Goal: Ask a question

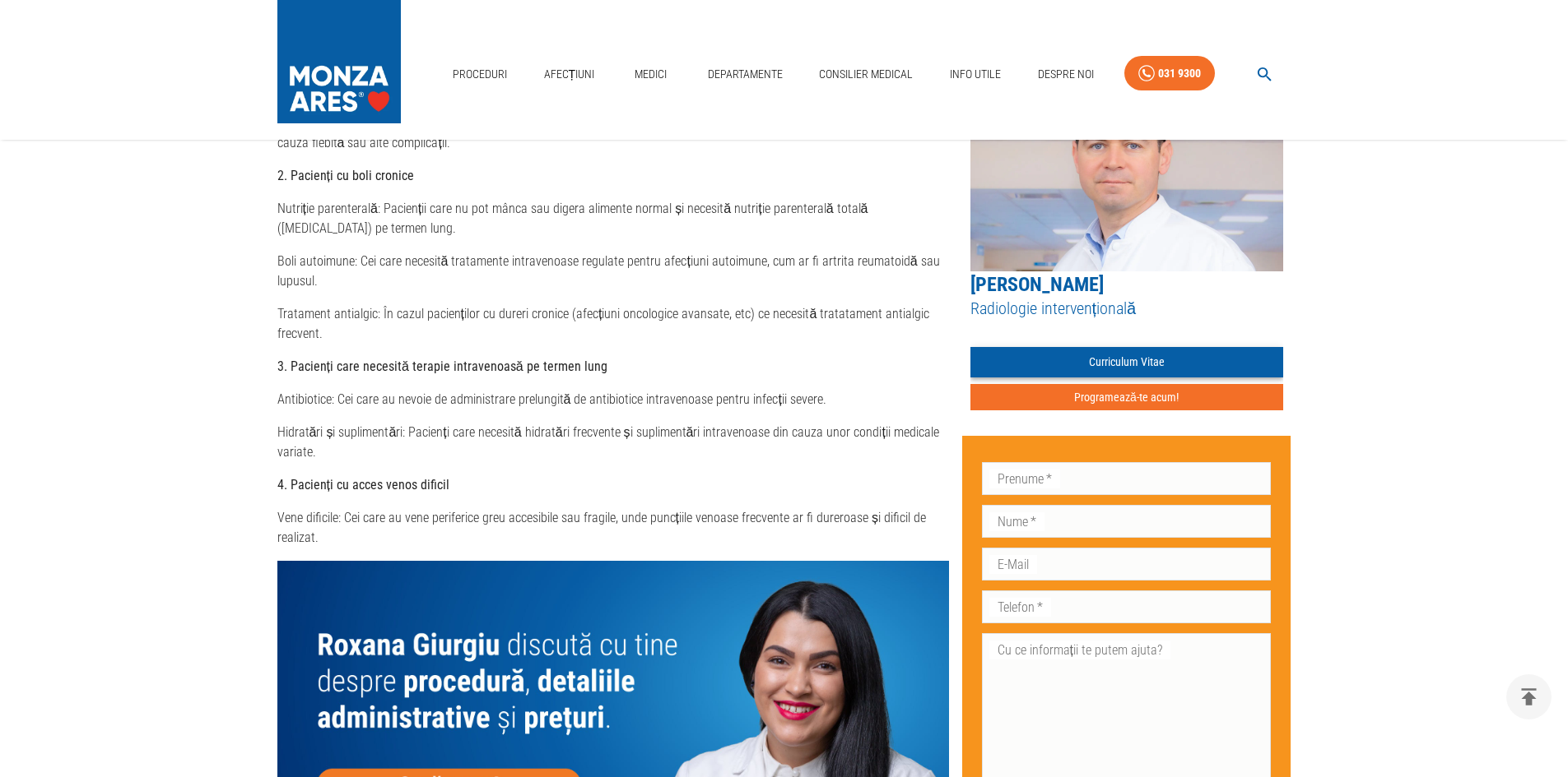
scroll to position [1234, 0]
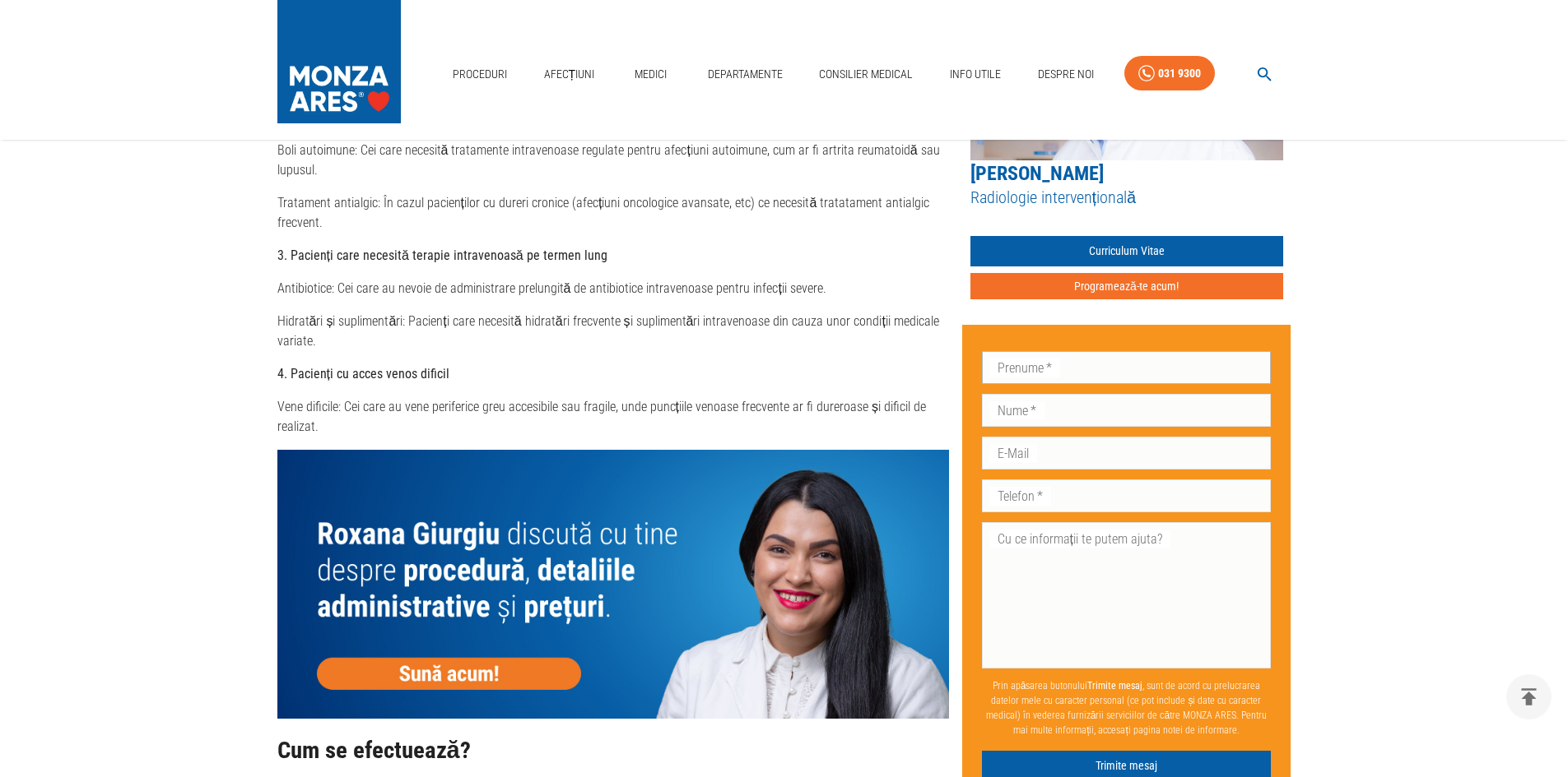
click at [1089, 367] on input "Prenume   *" at bounding box center [1126, 367] width 289 height 33
type input "JULIETA"
type input "EFTIMIE"
type input "[EMAIL_ADDRESS][DOMAIN_NAME]"
type input "0721112691"
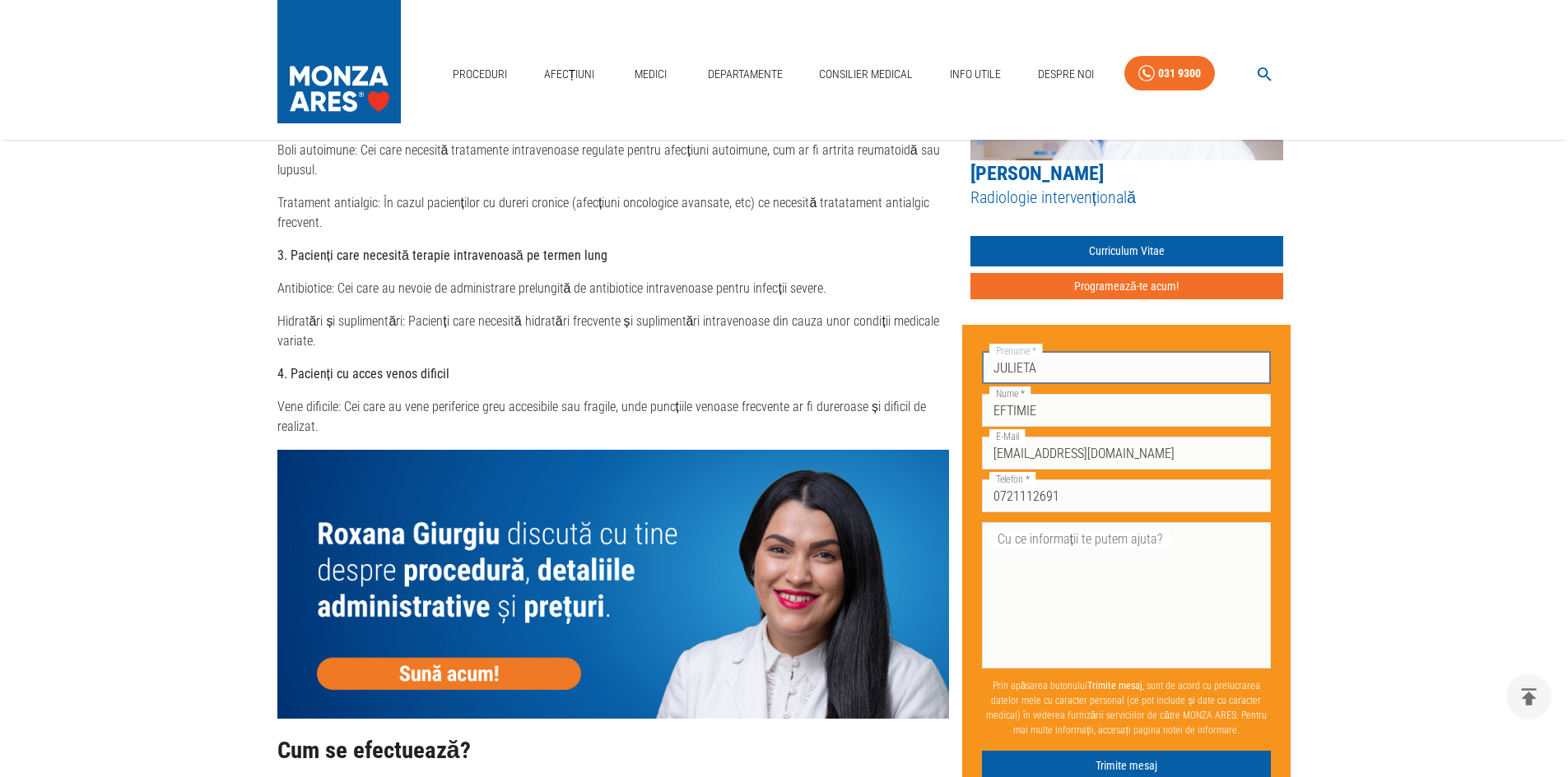
click at [1058, 369] on input "JULIETA" at bounding box center [1126, 367] width 289 height 33
type input "J"
type input "sterica"
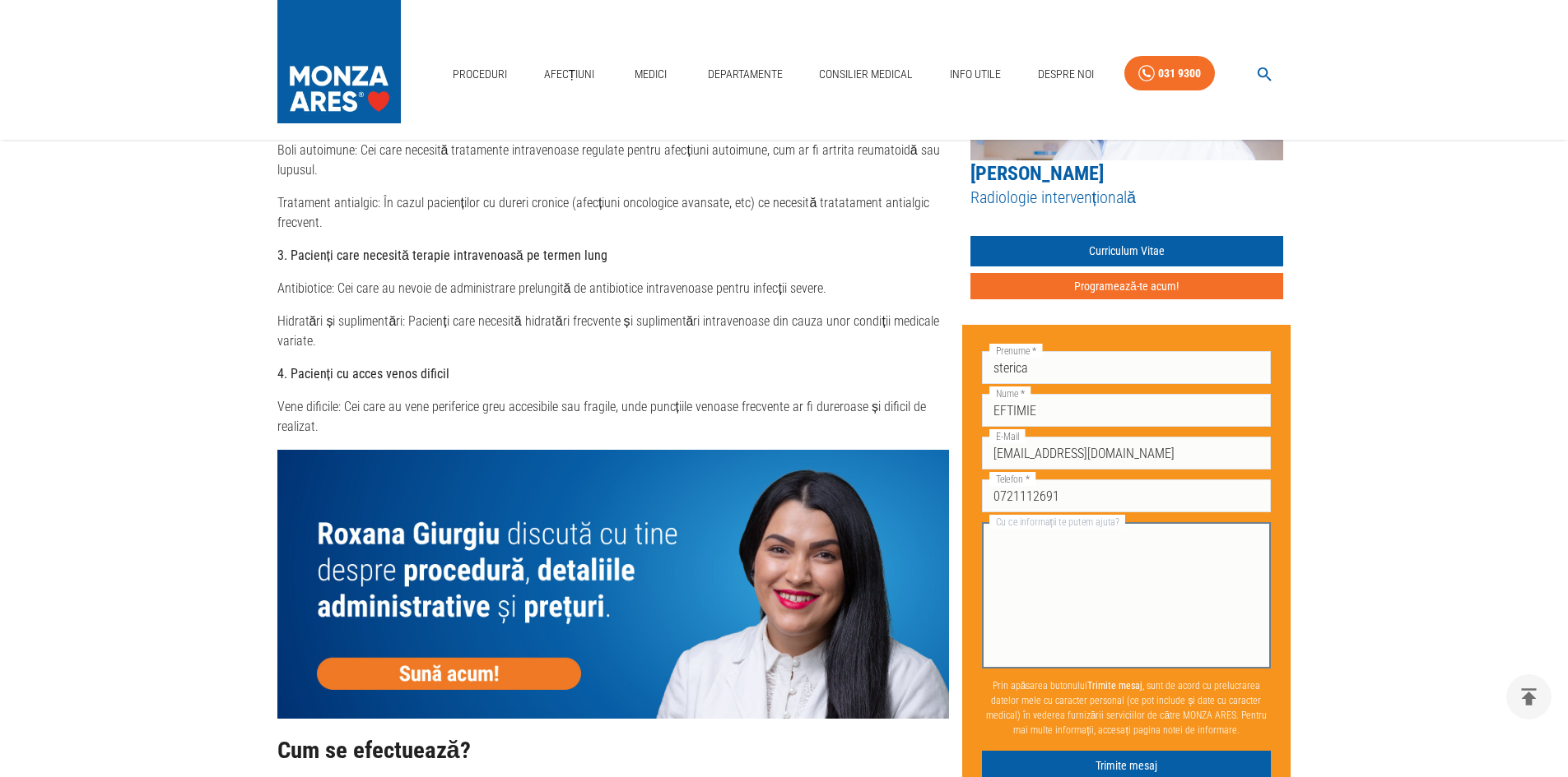
click at [1077, 555] on textarea "Cu ce informații te putem ajuta?" at bounding box center [1126, 596] width 267 height 133
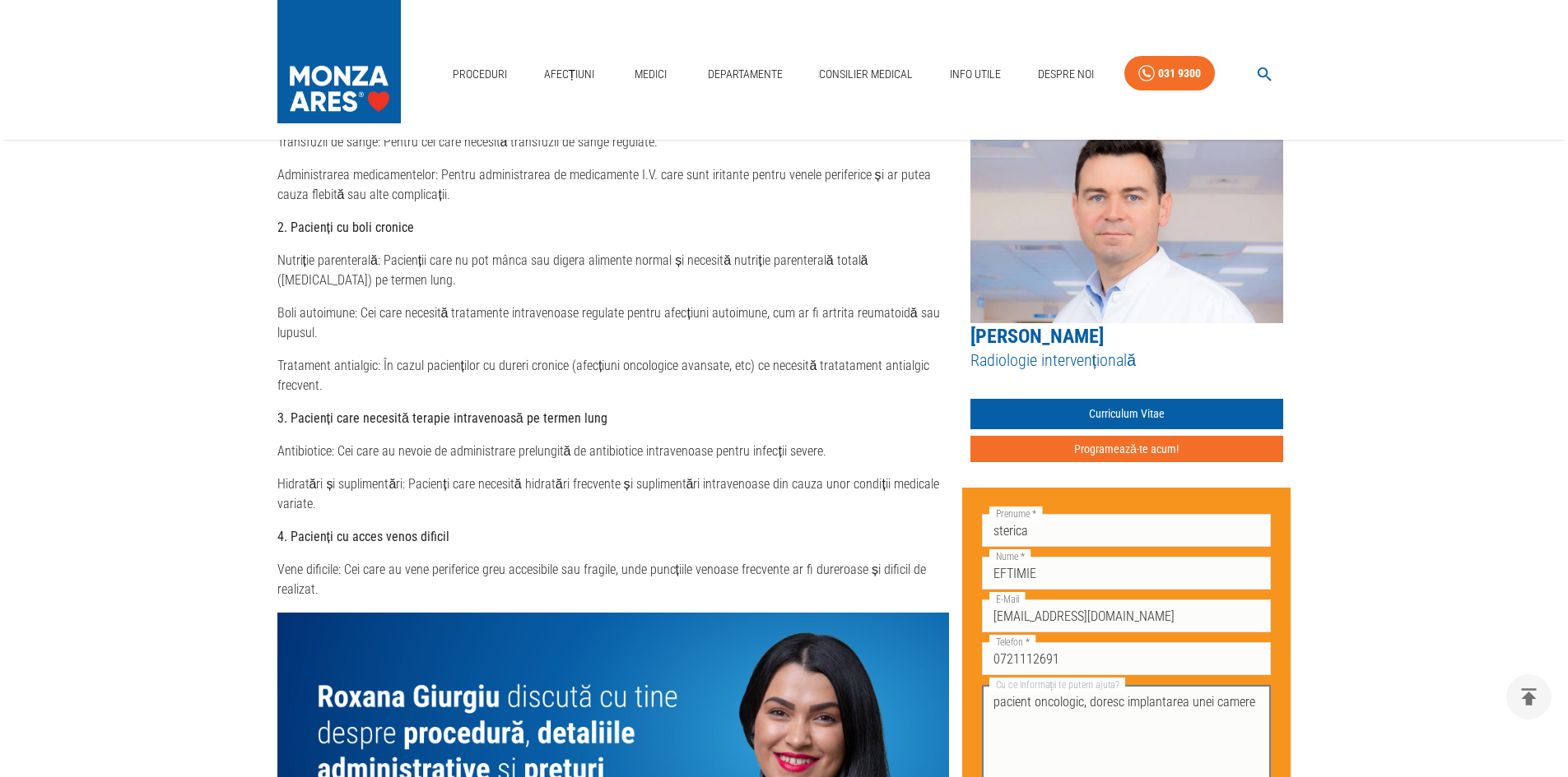
scroll to position [1152, 0]
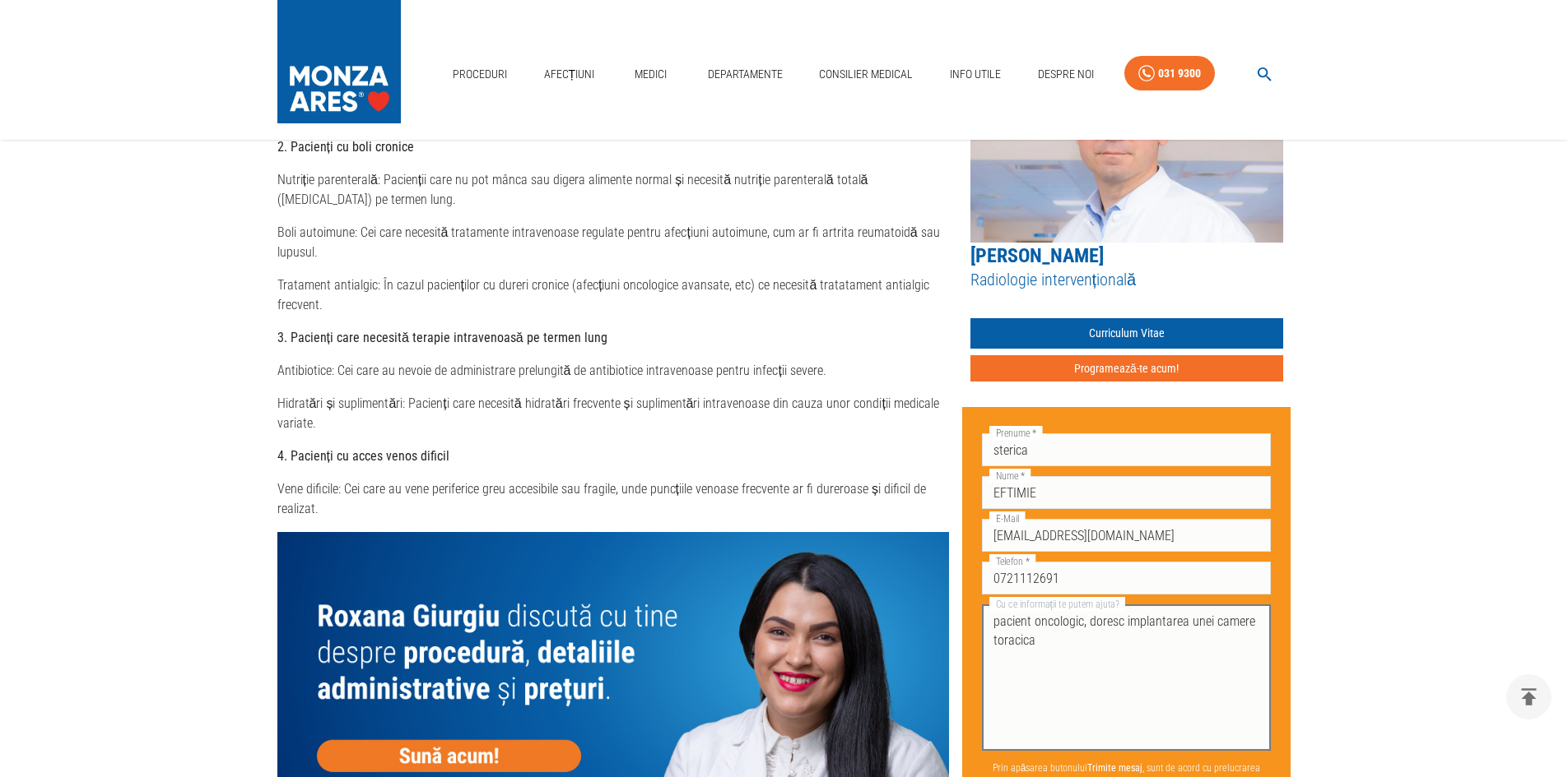
type textarea "pacient oncologic, doresc implantarea unei camere toracica"
